Goal: Check status: Check status

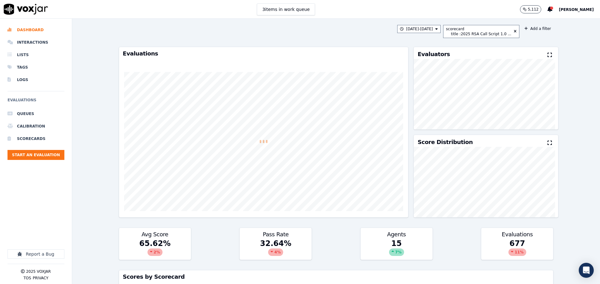
scroll to position [250, 0]
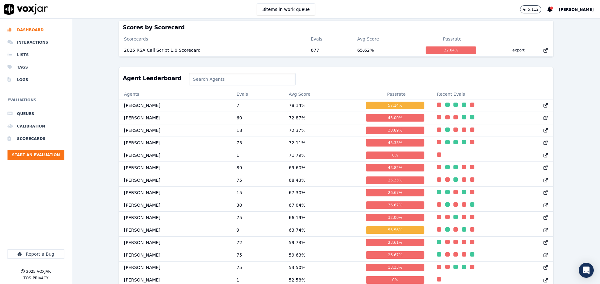
click at [573, 12] on span "[PERSON_NAME]" at bounding box center [575, 9] width 35 height 4
click at [551, 55] on div "Log out" at bounding box center [562, 54] width 67 height 10
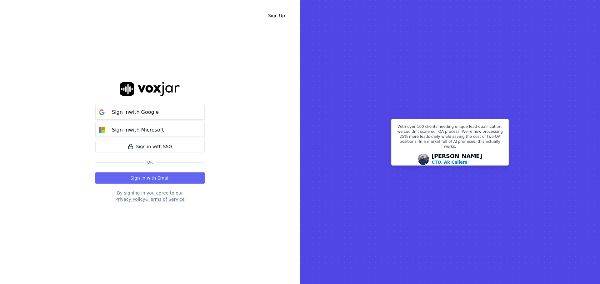
click at [136, 113] on p "Sign in with Google" at bounding box center [135, 112] width 47 height 7
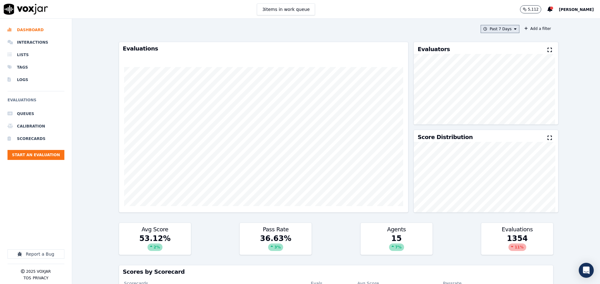
click at [497, 29] on button "Past 7 Days" at bounding box center [499, 29] width 39 height 8
click at [492, 40] on div "Custom" at bounding box center [497, 40] width 14 height 5
click at [504, 52] on input "From" at bounding box center [488, 53] width 55 height 14
type input "2025-08-10T00:00"
click at [487, 44] on div "From To" at bounding box center [488, 64] width 60 height 57
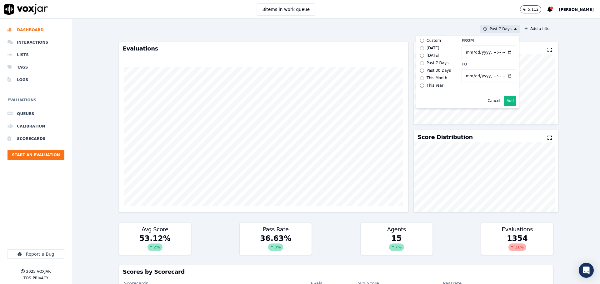
click at [502, 76] on input "To" at bounding box center [488, 76] width 55 height 14
type input "2025-08-16T23:59"
click at [503, 63] on label "To" at bounding box center [488, 64] width 55 height 5
click at [503, 69] on input "To" at bounding box center [488, 76] width 55 height 14
click at [504, 106] on button "Add" at bounding box center [510, 101] width 12 height 10
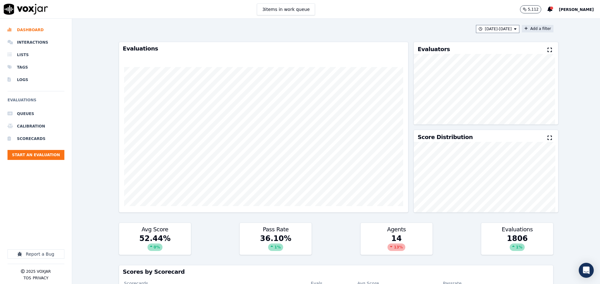
click at [525, 29] on button "Add a filter" at bounding box center [538, 28] width 32 height 7
click at [384, 59] on button "Fields" at bounding box center [414, 58] width 60 height 11
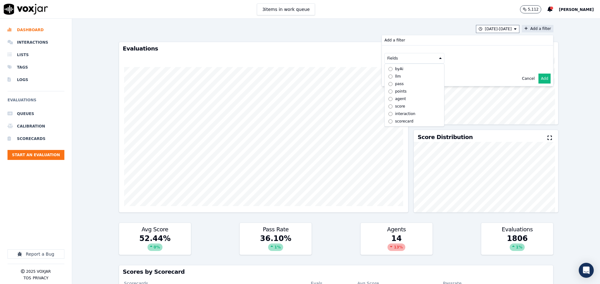
scroll to position [5, 0]
click at [400, 119] on div "scorecard" at bounding box center [404, 121] width 18 height 5
click at [399, 74] on button "Fields" at bounding box center [422, 71] width 60 height 11
click at [403, 84] on label "title" at bounding box center [421, 81] width 57 height 7
click at [459, 72] on button at bounding box center [499, 70] width 90 height 9
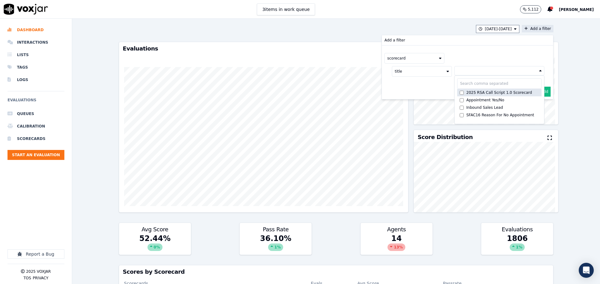
drag, startPoint x: 467, startPoint y: 93, endPoint x: 472, endPoint y: 93, distance: 5.3
click at [467, 93] on div "2025 RSA Call Script 1.0 Scorecard" at bounding box center [499, 92] width 66 height 5
click at [539, 107] on button "Add" at bounding box center [544, 107] width 12 height 10
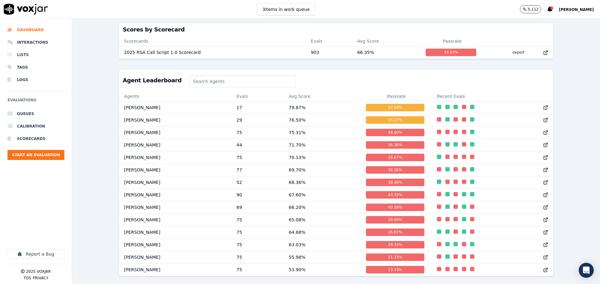
scroll to position [266, 0]
